Goal: Find specific page/section: Find specific page/section

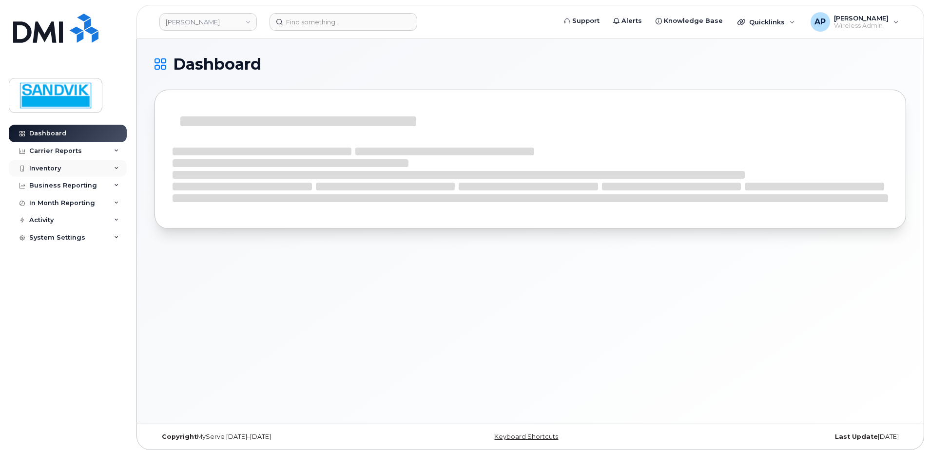
click at [51, 166] on div "Inventory" at bounding box center [45, 169] width 32 height 8
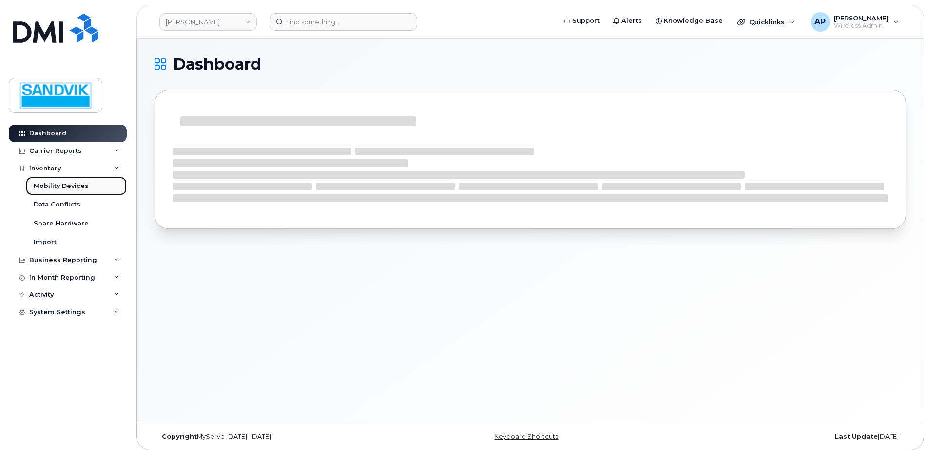
click at [70, 187] on div "Mobility Devices" at bounding box center [61, 186] width 55 height 9
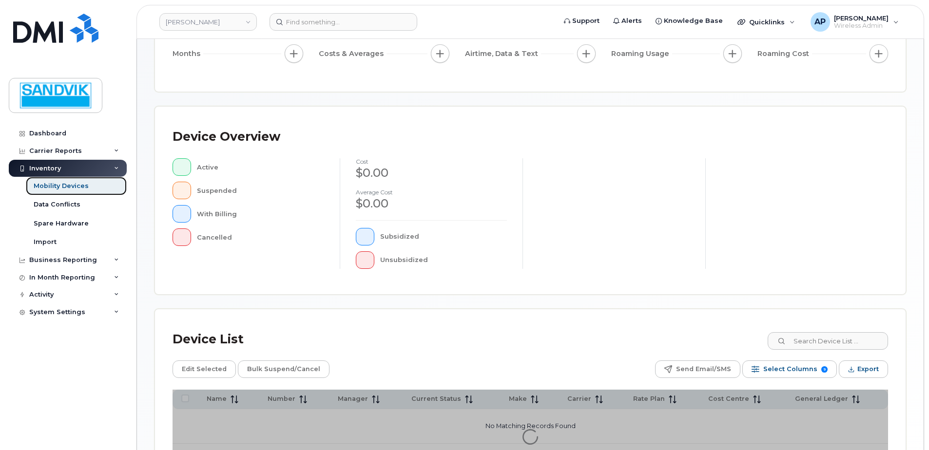
scroll to position [146, 0]
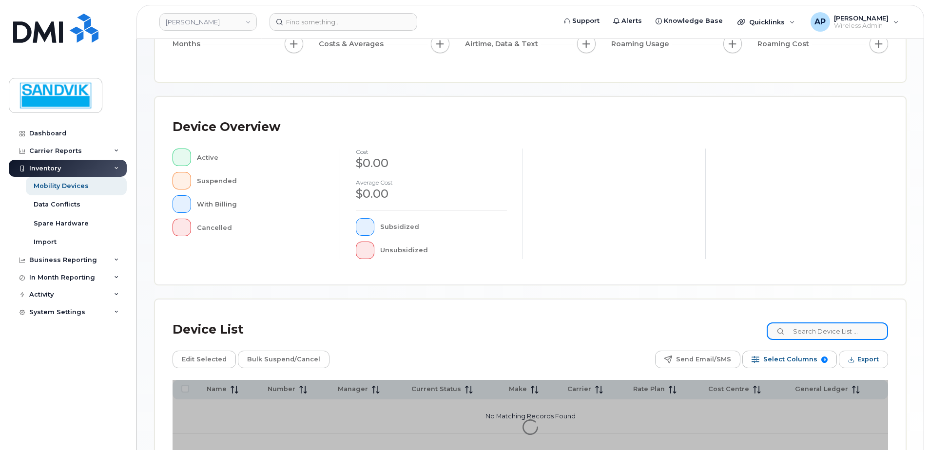
click at [822, 331] on input at bounding box center [827, 332] width 121 height 18
type input "[PERSON_NAME]"
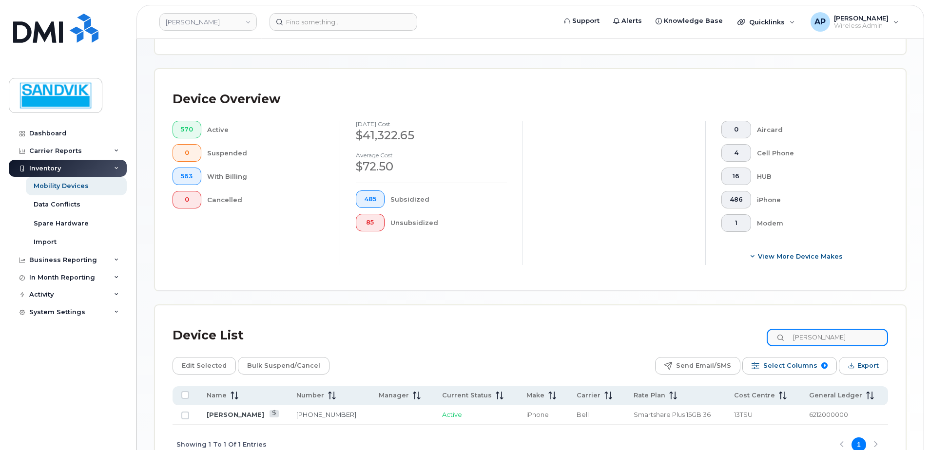
scroll to position [263, 0]
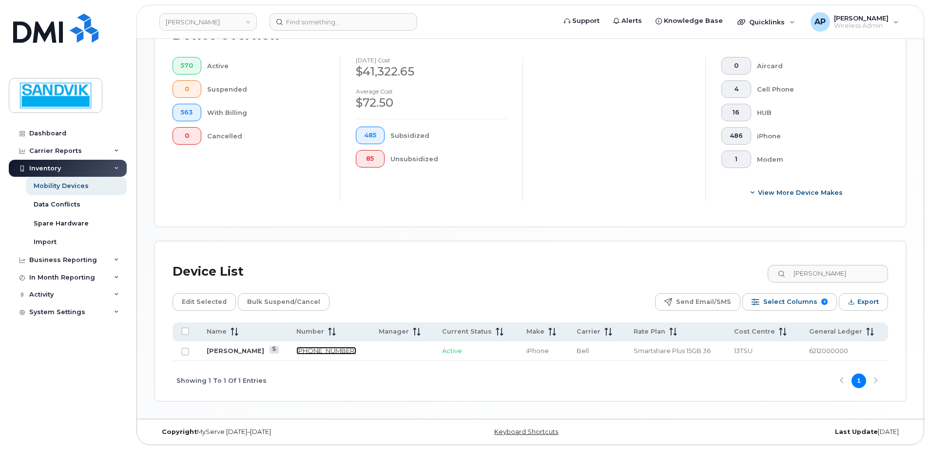
click at [303, 352] on link "[PHONE_NUMBER]" at bounding box center [326, 351] width 60 height 8
